Goal: Find specific page/section: Find specific page/section

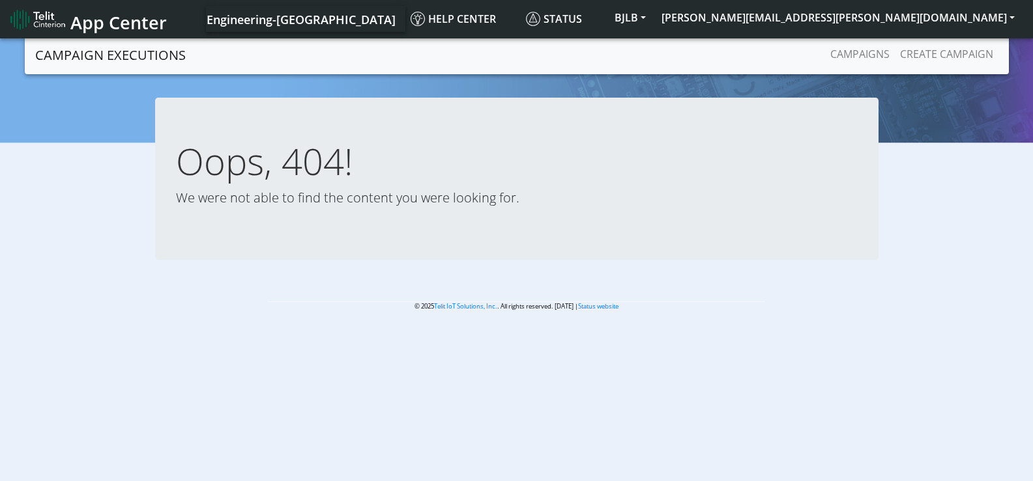
click at [419, 77] on section "Campaign Executions Campaigns Create campaign Oops, 404! We were not able to fi…" at bounding box center [516, 184] width 1033 height 296
click at [407, 150] on h1 "Oops, 404!" at bounding box center [516, 161] width 681 height 44
click at [853, 59] on link "Campaigns" at bounding box center [860, 54] width 70 height 26
